Goal: Information Seeking & Learning: Compare options

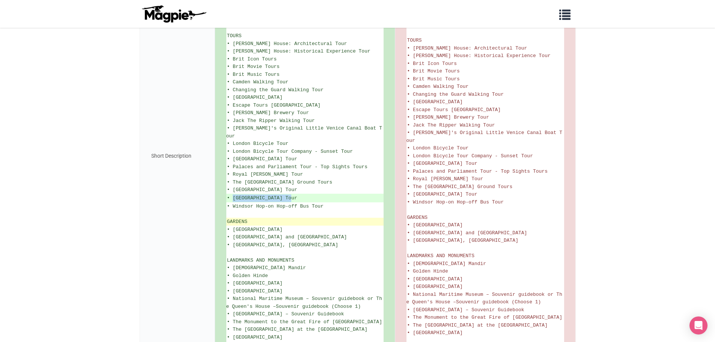
scroll to position [601, 0]
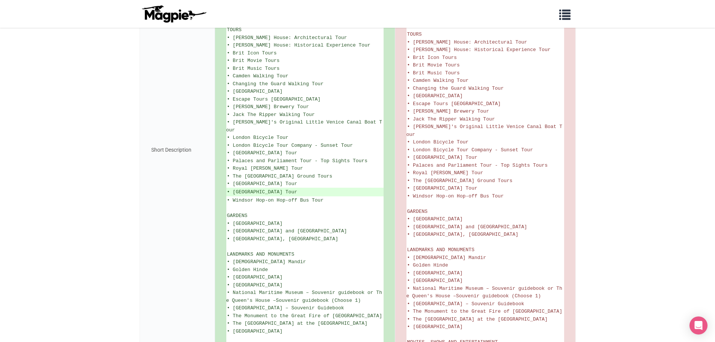
click at [194, 205] on div "Short Description" at bounding box center [177, 150] width 75 height 1140
click at [295, 188] on ins "• Wembley Stadium Tour" at bounding box center [305, 192] width 156 height 8
drag, startPoint x: 295, startPoint y: 183, endPoint x: 230, endPoint y: 187, distance: 65.1
click at [230, 188] on ins "• Wembley Stadium Tour" at bounding box center [305, 192] width 156 height 8
copy ins "Wembley Stadium Tour"
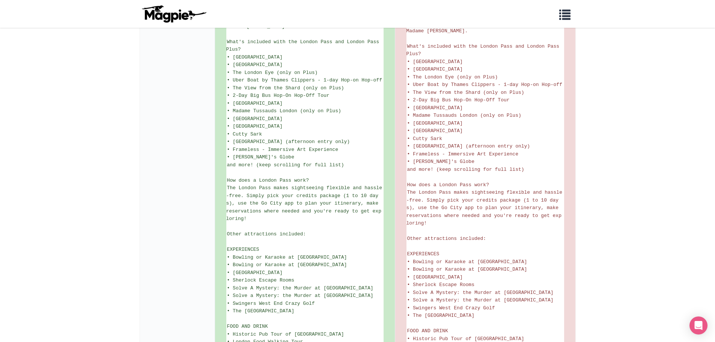
scroll to position [225, 0]
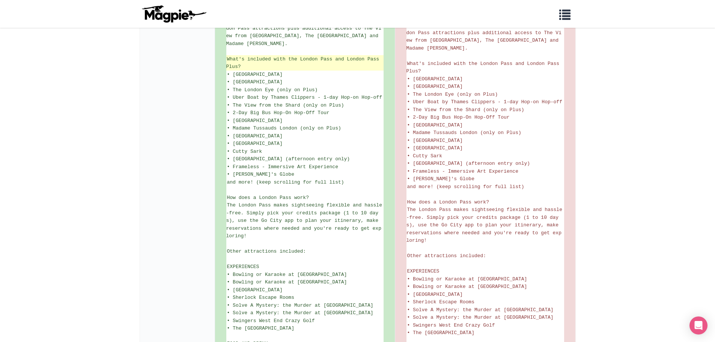
drag, startPoint x: 226, startPoint y: 57, endPoint x: 241, endPoint y: 67, distance: 18.1
click at [241, 67] on li "What's included with the London Pass and London Pass Plus?" at bounding box center [304, 62] width 157 height 15
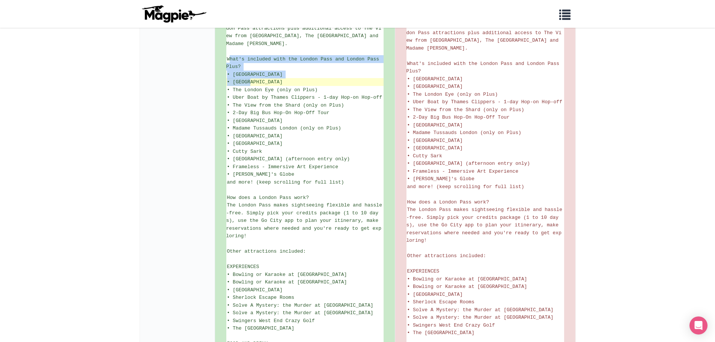
drag, startPoint x: 230, startPoint y: 60, endPoint x: 250, endPoint y: 80, distance: 27.9
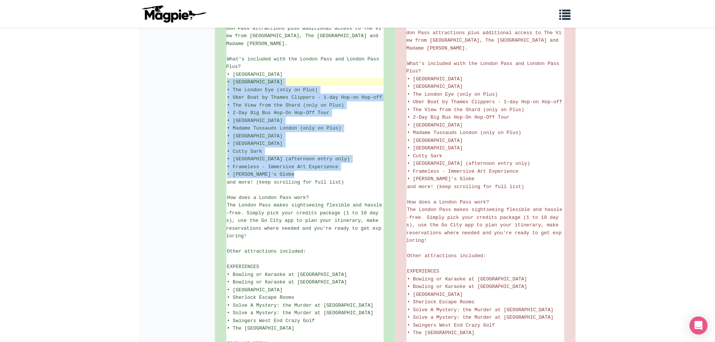
drag, startPoint x: 322, startPoint y: 179, endPoint x: 226, endPoint y: 84, distance: 134.3
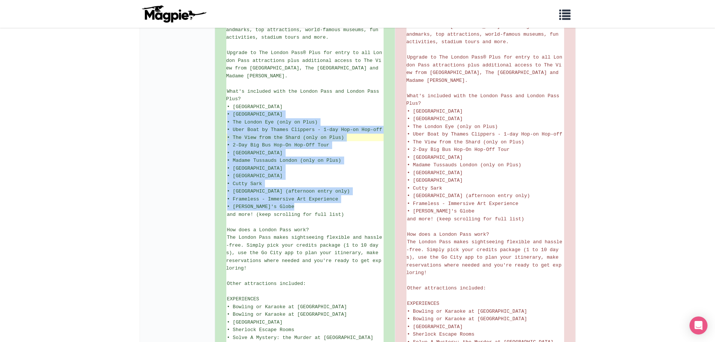
scroll to position [188, 0]
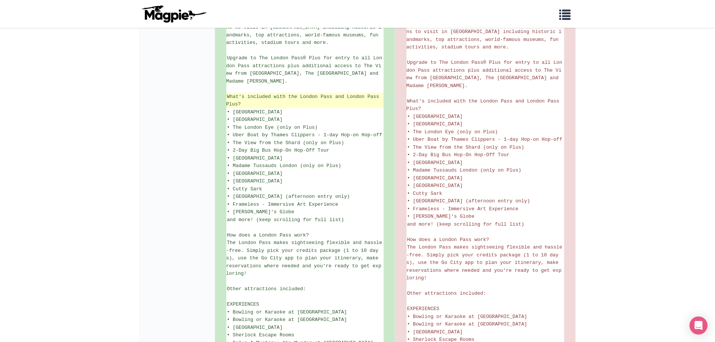
click at [265, 103] on li "What's included with the London Pass and London Pass Plus?" at bounding box center [304, 100] width 157 height 15
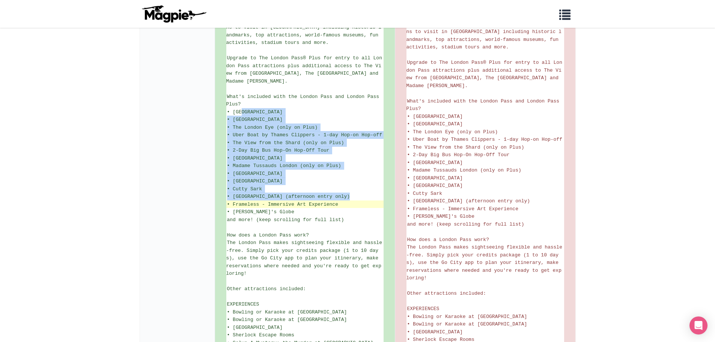
drag, startPoint x: 240, startPoint y: 114, endPoint x: 294, endPoint y: 208, distance: 108.1
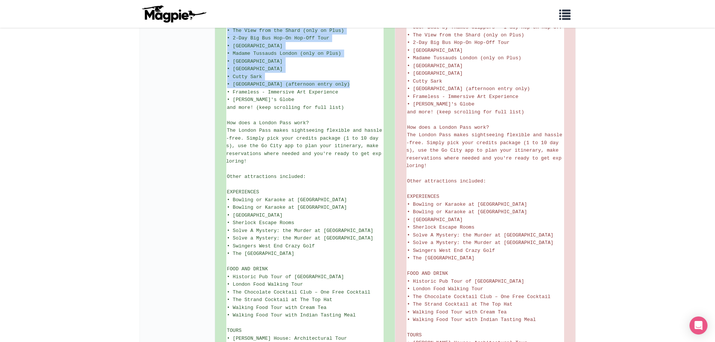
scroll to position [300, 0]
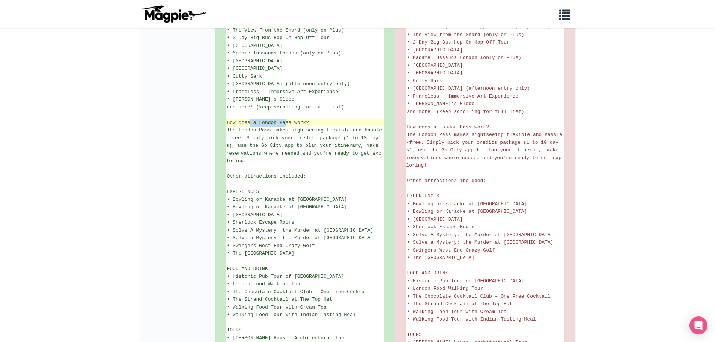
drag, startPoint x: 249, startPoint y: 123, endPoint x: 285, endPoint y: 121, distance: 36.1
click at [285, 121] on span "How does a London Pass work?" at bounding box center [268, 123] width 82 height 6
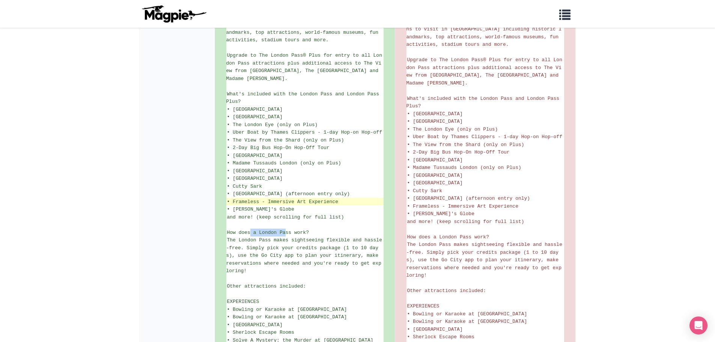
scroll to position [188, 0]
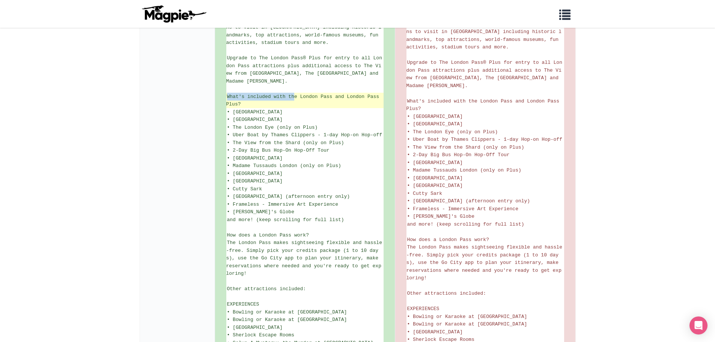
drag, startPoint x: 294, startPoint y: 96, endPoint x: 332, endPoint y: 102, distance: 37.7
click at [332, 102] on li "What's included with the London Pass and London Pass Plus?" at bounding box center [304, 100] width 157 height 15
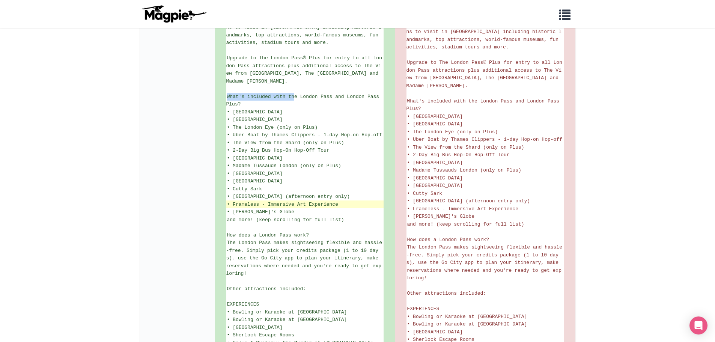
scroll to position [300, 0]
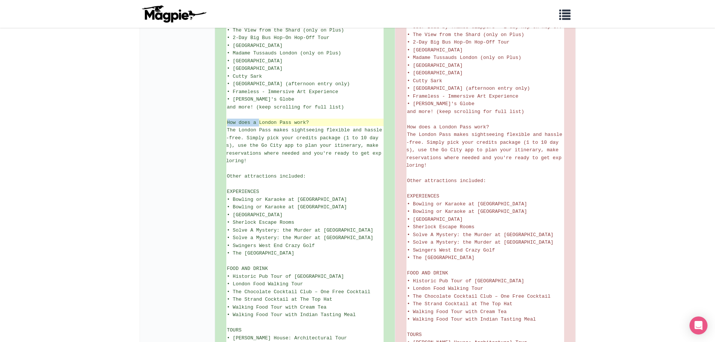
drag, startPoint x: 258, startPoint y: 124, endPoint x: 317, endPoint y: 125, distance: 58.9
click at [317, 125] on li "How does a London Pass work?" at bounding box center [304, 123] width 157 height 8
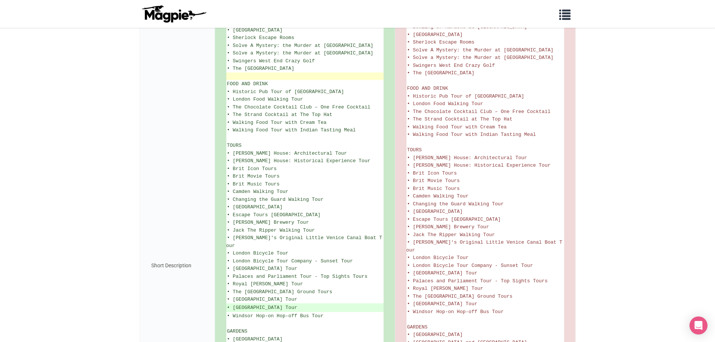
scroll to position [488, 0]
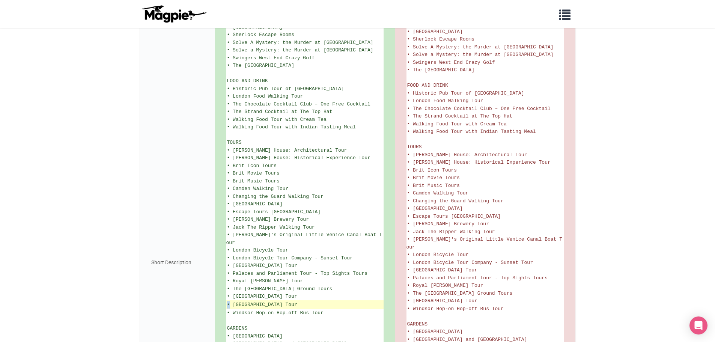
drag, startPoint x: 231, startPoint y: 297, endPoint x: 304, endPoint y: 293, distance: 73.7
click at [304, 300] on li "• Wembley Stadium Tour" at bounding box center [304, 304] width 157 height 9
drag, startPoint x: 295, startPoint y: 296, endPoint x: 229, endPoint y: 295, distance: 66.1
click at [229, 301] on ins "• Wembley Stadium Tour" at bounding box center [305, 305] width 156 height 8
copy ins "Wembley Stadium Tour"
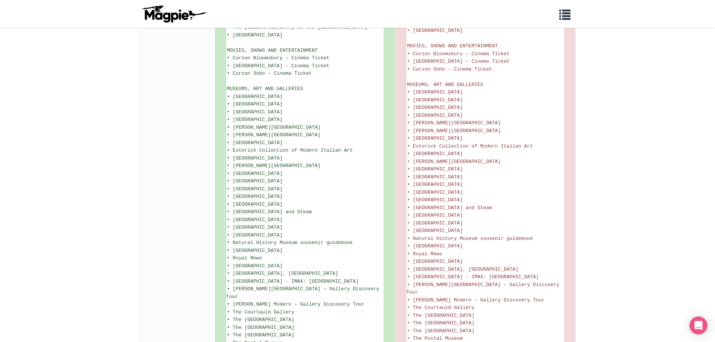
scroll to position [972, 0]
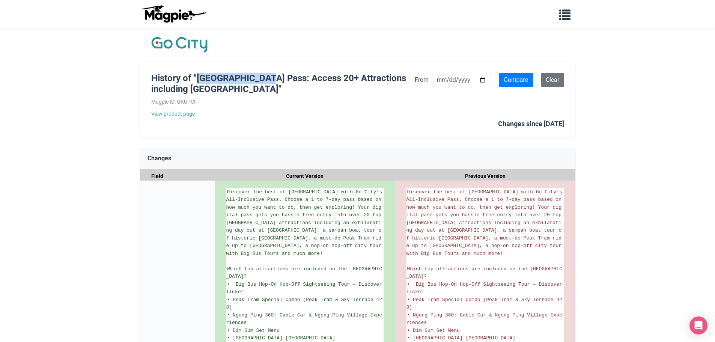
drag, startPoint x: 199, startPoint y: 77, endPoint x: 266, endPoint y: 81, distance: 66.9
click at [266, 81] on h1 "History of "Hong Kong Pass: Access 20+ Attractions including Ocean Park"" at bounding box center [283, 84] width 264 height 22
drag, startPoint x: 262, startPoint y: 78, endPoint x: 200, endPoint y: 75, distance: 62.4
click at [200, 75] on h1 "History of "Hong Kong Pass: Access 20+ Attractions including Ocean Park"" at bounding box center [283, 84] width 264 height 22
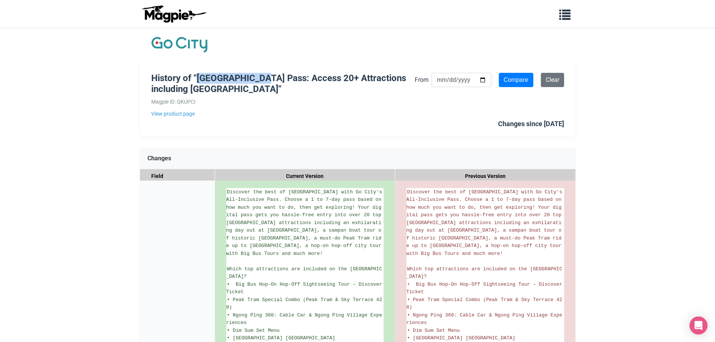
copy h1 "Hong Kong Pass"
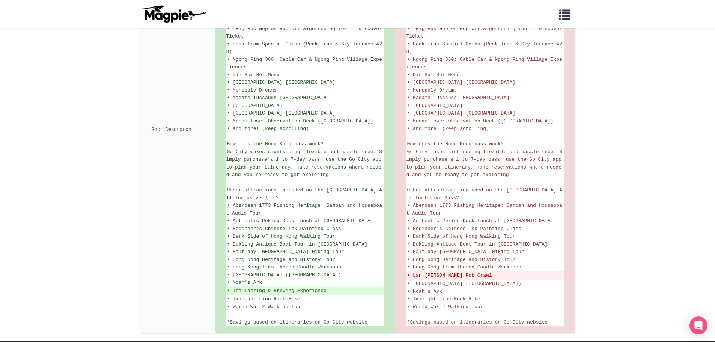
scroll to position [286, 0]
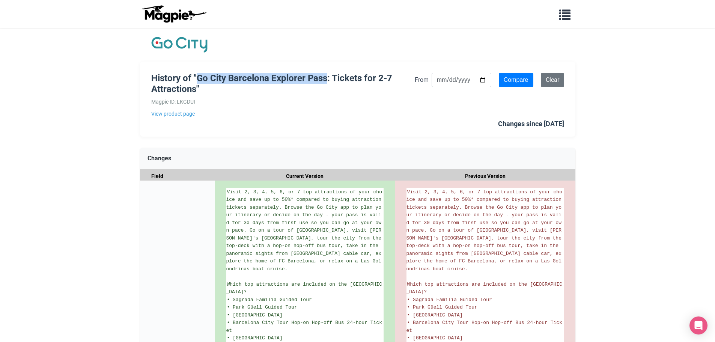
drag, startPoint x: 197, startPoint y: 75, endPoint x: 326, endPoint y: 70, distance: 128.1
click at [326, 70] on div "History of "Go City Barcelona Explorer Pass: Tickets for 2-7 Attractions" Magpi…" at bounding box center [358, 99] width 436 height 75
copy h1 "Go City Barcelona Explorer Pass"
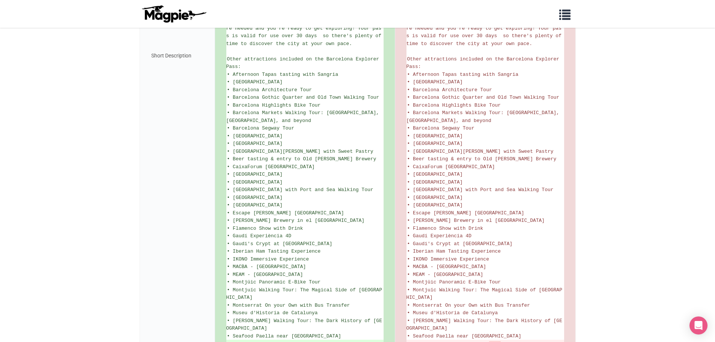
scroll to position [525, 0]
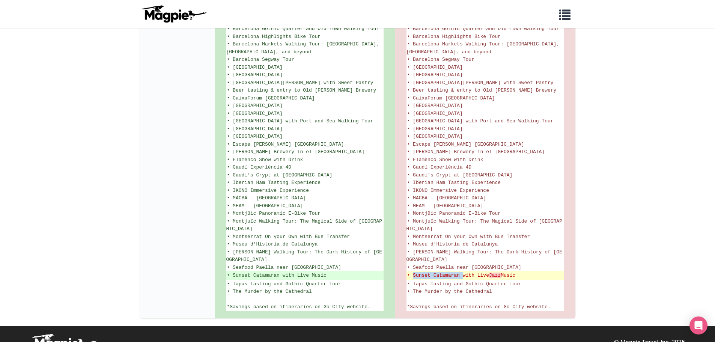
drag, startPoint x: 461, startPoint y: 260, endPoint x: 412, endPoint y: 264, distance: 49.3
click at [412, 272] on del "• Sunset Catamaran with Live Jazz Music" at bounding box center [485, 276] width 156 height 8
copy del "Sunset Catamaran"
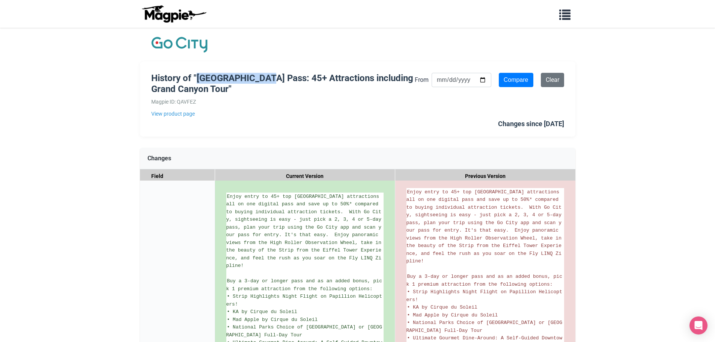
drag, startPoint x: 198, startPoint y: 77, endPoint x: 259, endPoint y: 78, distance: 61.2
click at [259, 78] on h1 "History of "[GEOGRAPHIC_DATA] Pass: 45+ Attractions including Grand Canyon Tour"" at bounding box center [283, 84] width 264 height 22
copy h1 "[GEOGRAPHIC_DATA] Pass:"
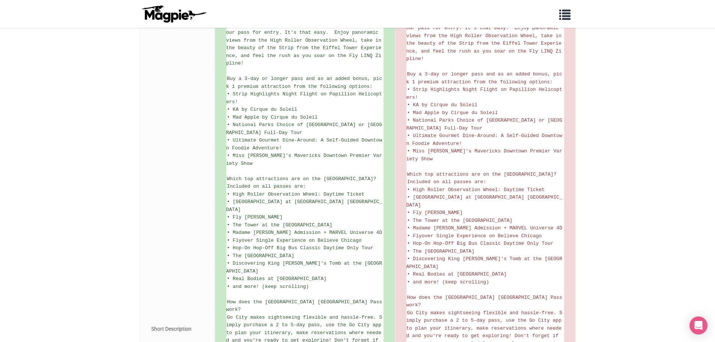
scroll to position [90, 0]
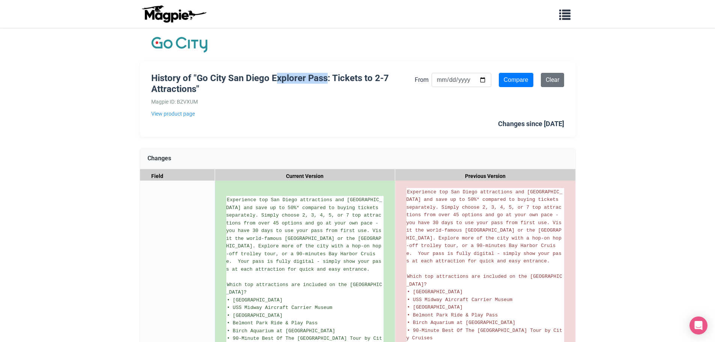
drag, startPoint x: 288, startPoint y: 77, endPoint x: 274, endPoint y: 76, distance: 13.5
click at [324, 77] on h1 "History of "Go City San Diego Explorer Pass: Tickets to 2-7 Attractions"" at bounding box center [283, 84] width 264 height 22
drag, startPoint x: 199, startPoint y: 77, endPoint x: 329, endPoint y: 78, distance: 130.3
click at [329, 78] on h1 "History of "Go City San Diego Explorer Pass: Tickets to 2-7 Attractions"" at bounding box center [283, 84] width 264 height 22
copy h1 "Go City San Diego Explorer Pass"
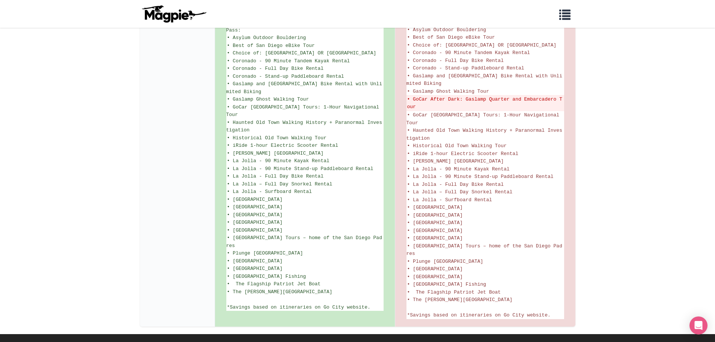
scroll to position [488, 0]
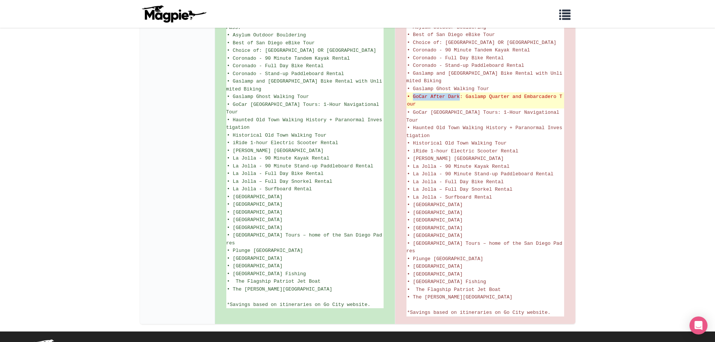
drag, startPoint x: 423, startPoint y: 102, endPoint x: 460, endPoint y: 105, distance: 36.5
click at [460, 105] on del "• GoCar After Dark: Gaslamp Quarter and Embarcadero Tour" at bounding box center [485, 100] width 156 height 15
copy del "GoCar After Dark"
